Goal: Information Seeking & Learning: Learn about a topic

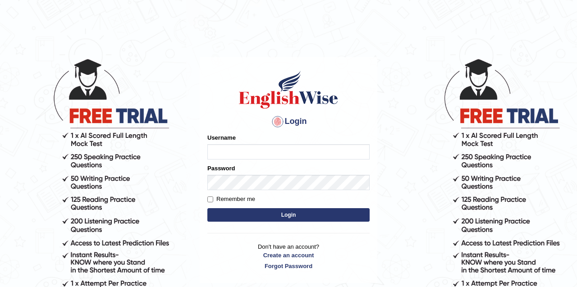
click at [276, 44] on main "Login Please fix the following errors: Username Password Remember me Login Don'…" at bounding box center [288, 157] width 180 height 256
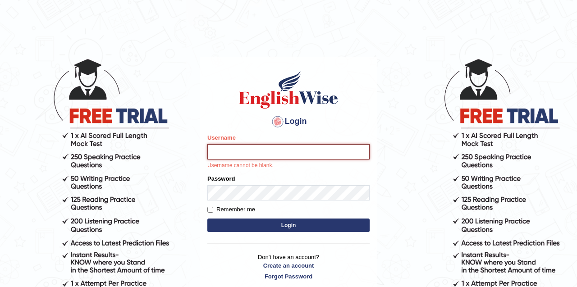
click at [232, 147] on input "Username" at bounding box center [288, 151] width 162 height 15
type input "Tandinchoden"
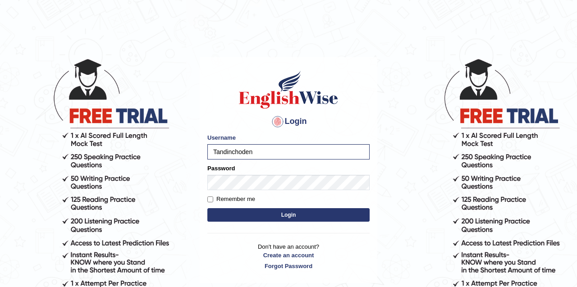
click at [243, 192] on form "Please fix the following errors: Username Tandinchoden Password Remember me Log…" at bounding box center [288, 178] width 162 height 91
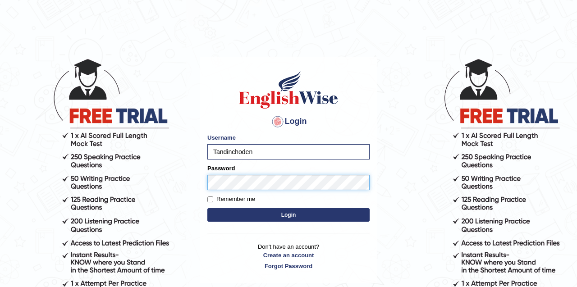
click at [207, 208] on button "Login" at bounding box center [288, 215] width 162 height 14
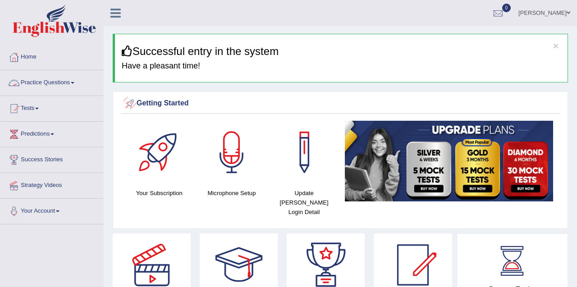
click at [65, 91] on link "Practice Questions" at bounding box center [51, 81] width 103 height 23
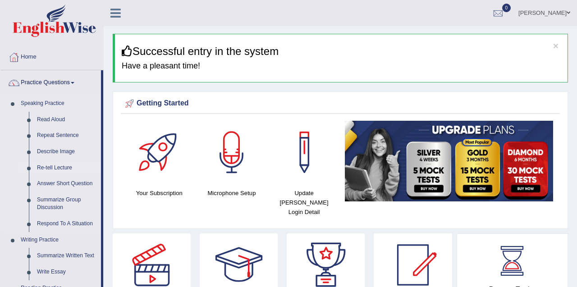
click at [62, 168] on link "Re-tell Lecture" at bounding box center [67, 168] width 68 height 16
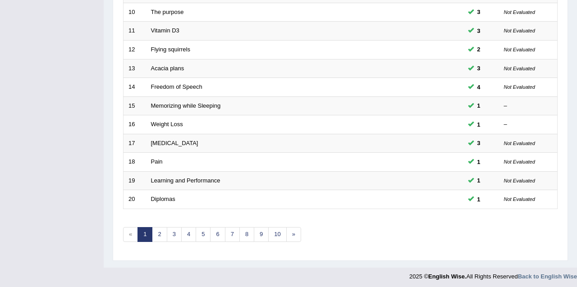
scroll to position [310, 0]
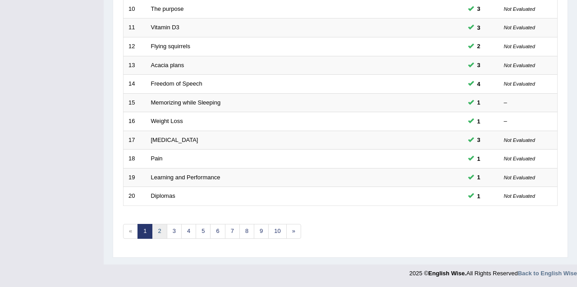
click at [159, 235] on link "2" at bounding box center [159, 231] width 15 height 15
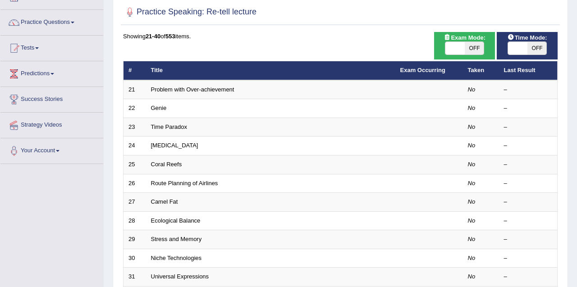
scroll to position [59, 0]
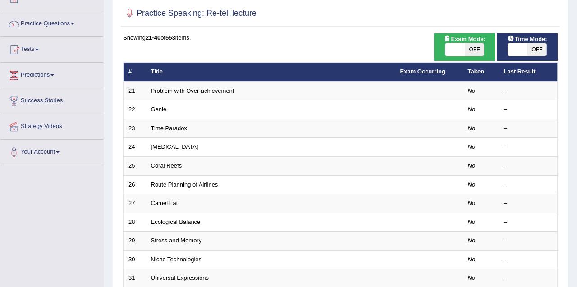
click at [461, 47] on span at bounding box center [455, 49] width 19 height 13
checkbox input "true"
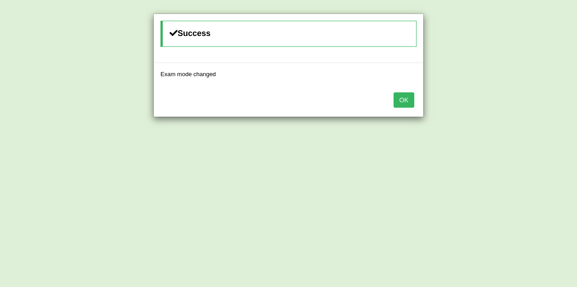
click at [405, 100] on button "OK" at bounding box center [404, 99] width 21 height 15
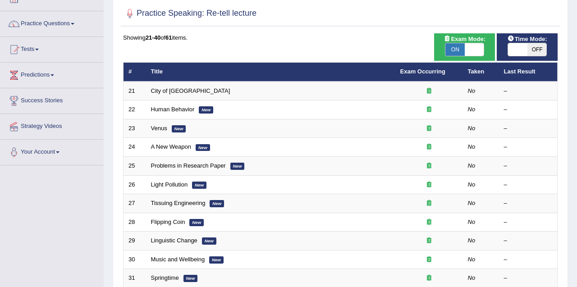
click at [522, 53] on span at bounding box center [517, 49] width 19 height 13
checkbox input "true"
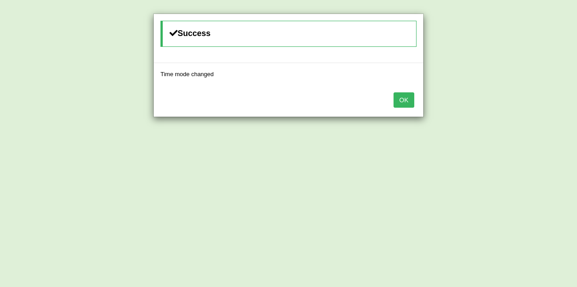
click at [410, 99] on button "OK" at bounding box center [404, 99] width 21 height 15
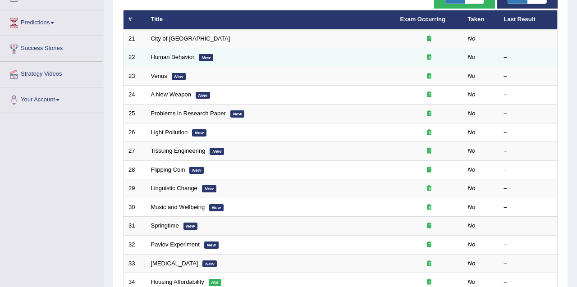
scroll to position [85, 0]
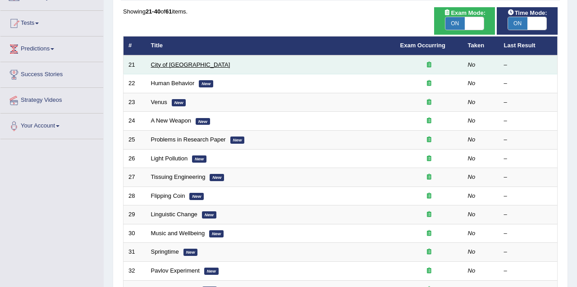
click at [165, 66] on link "City of [GEOGRAPHIC_DATA]" at bounding box center [190, 64] width 79 height 7
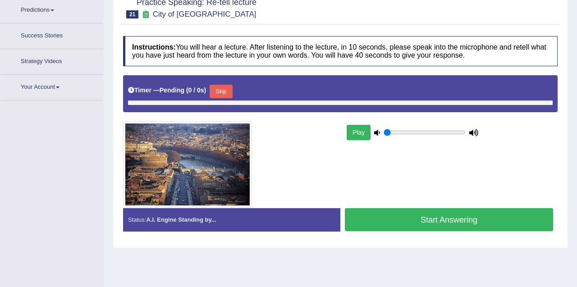
scroll to position [139, 0]
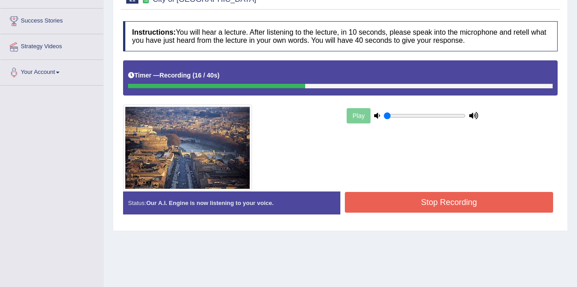
click at [449, 205] on button "Stop Recording" at bounding box center [449, 202] width 208 height 21
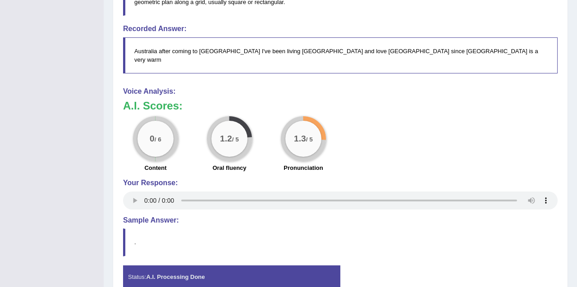
scroll to position [450, 0]
